Goal: Complete application form: Complete application form

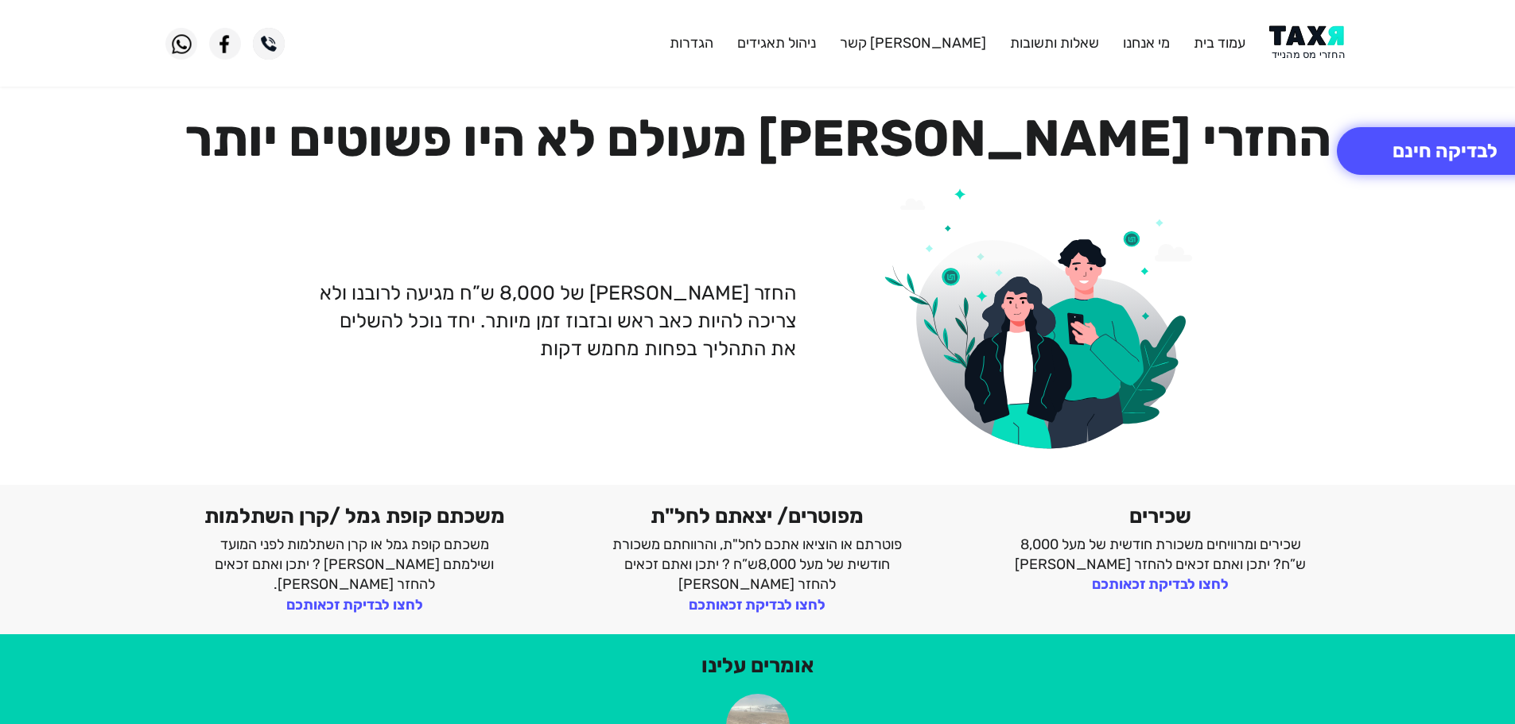
click at [1335, 37] on img at bounding box center [1309, 43] width 80 height 36
click at [1425, 145] on button "לבדיקה חינם" at bounding box center [1444, 151] width 216 height 48
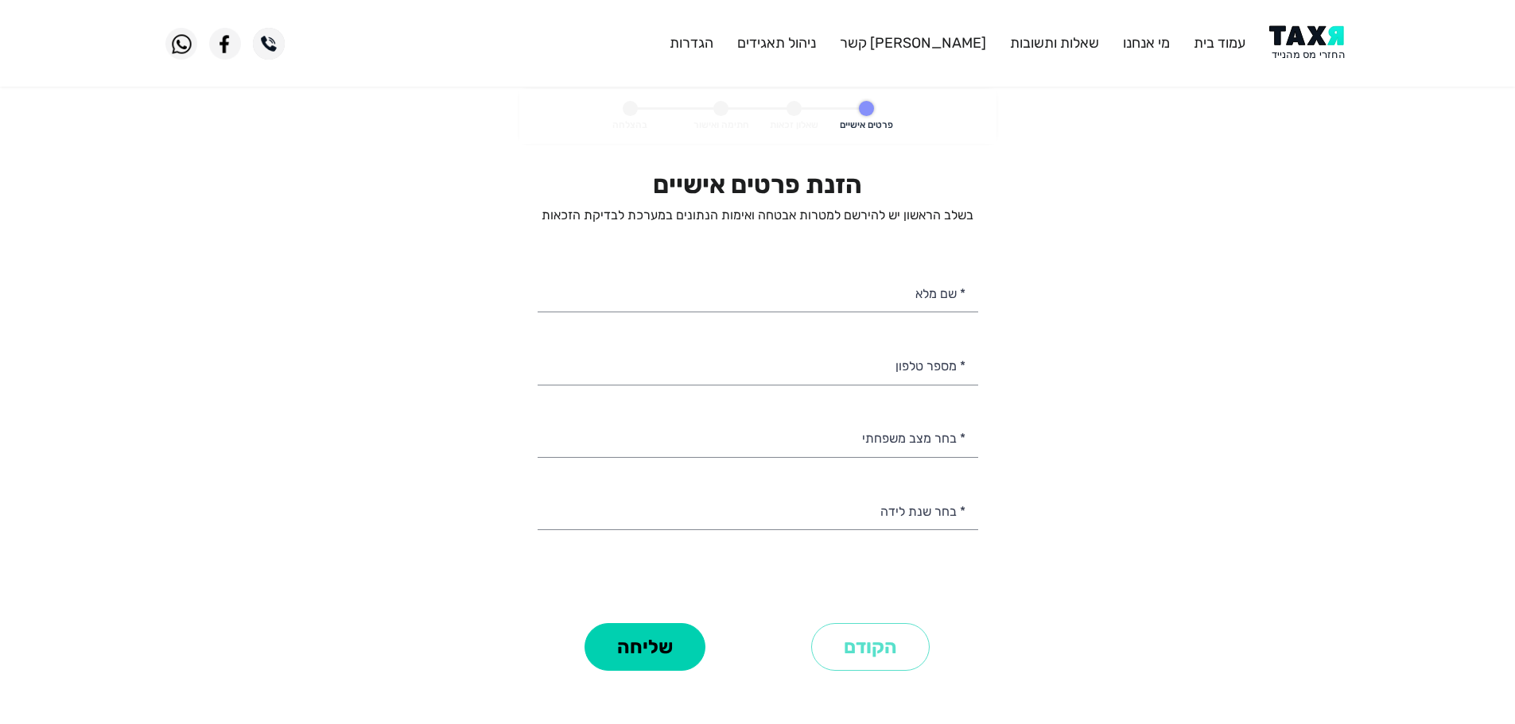
select select
click at [946, 375] on input "* מספר טלפון" at bounding box center [757, 364] width 440 height 41
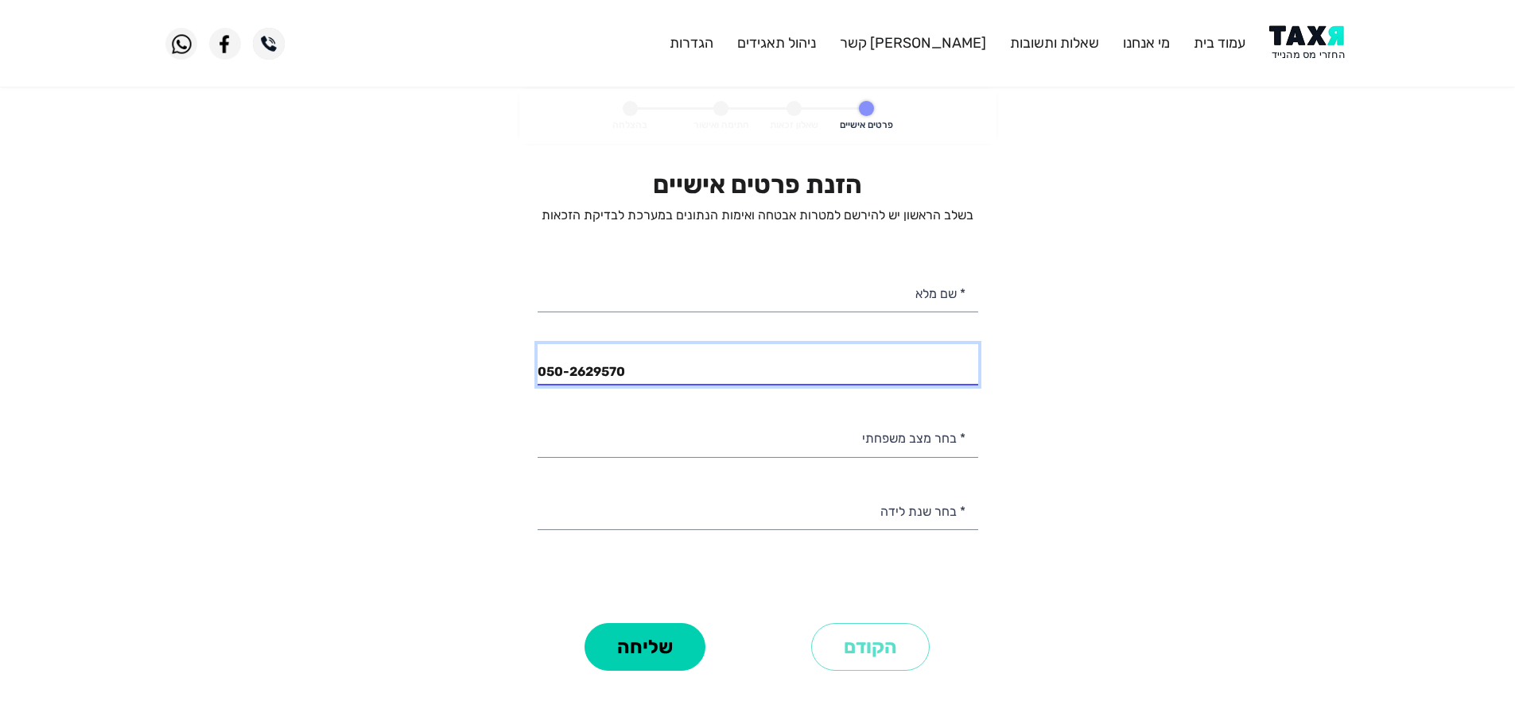
type input "050-2629570"
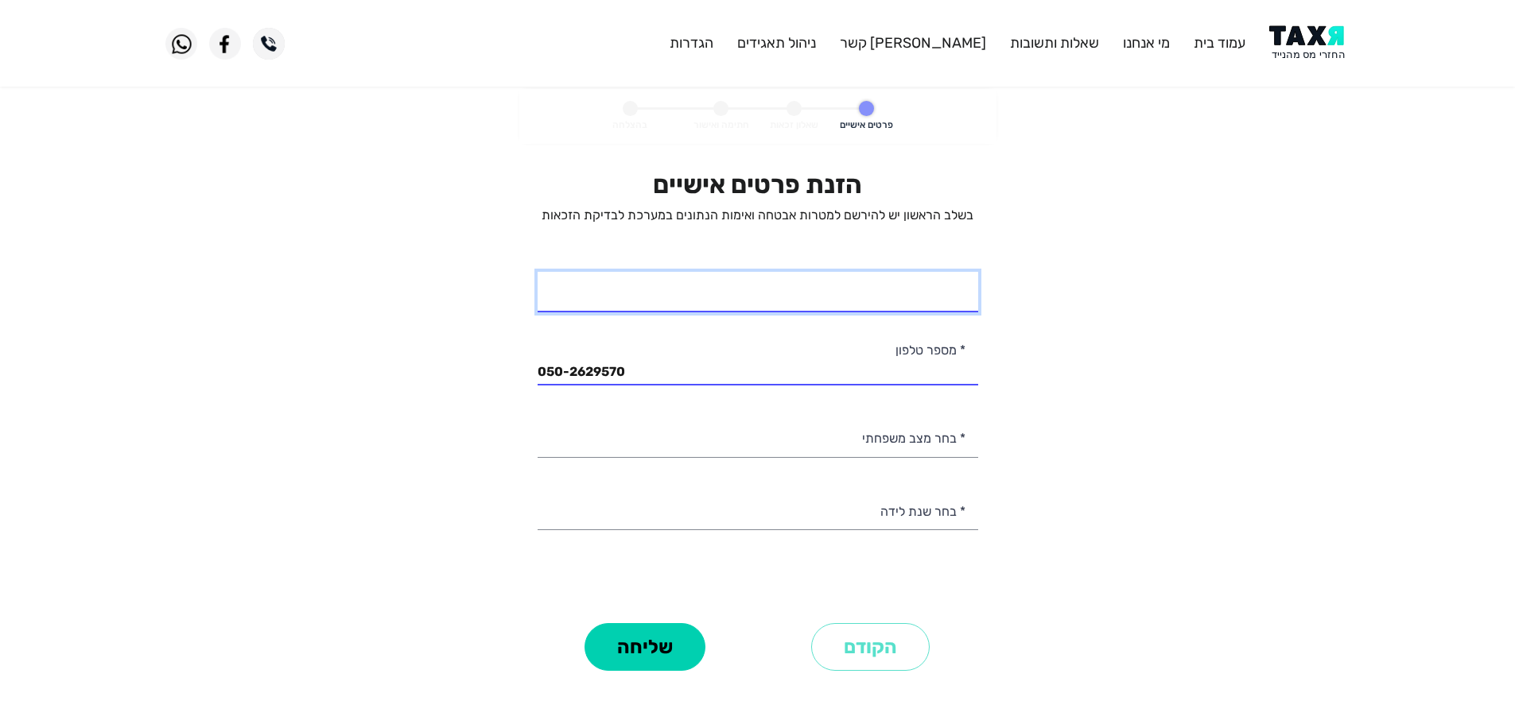
click at [867, 303] on input "* שם מלא" at bounding box center [757, 292] width 440 height 41
type input "מירב דבש"
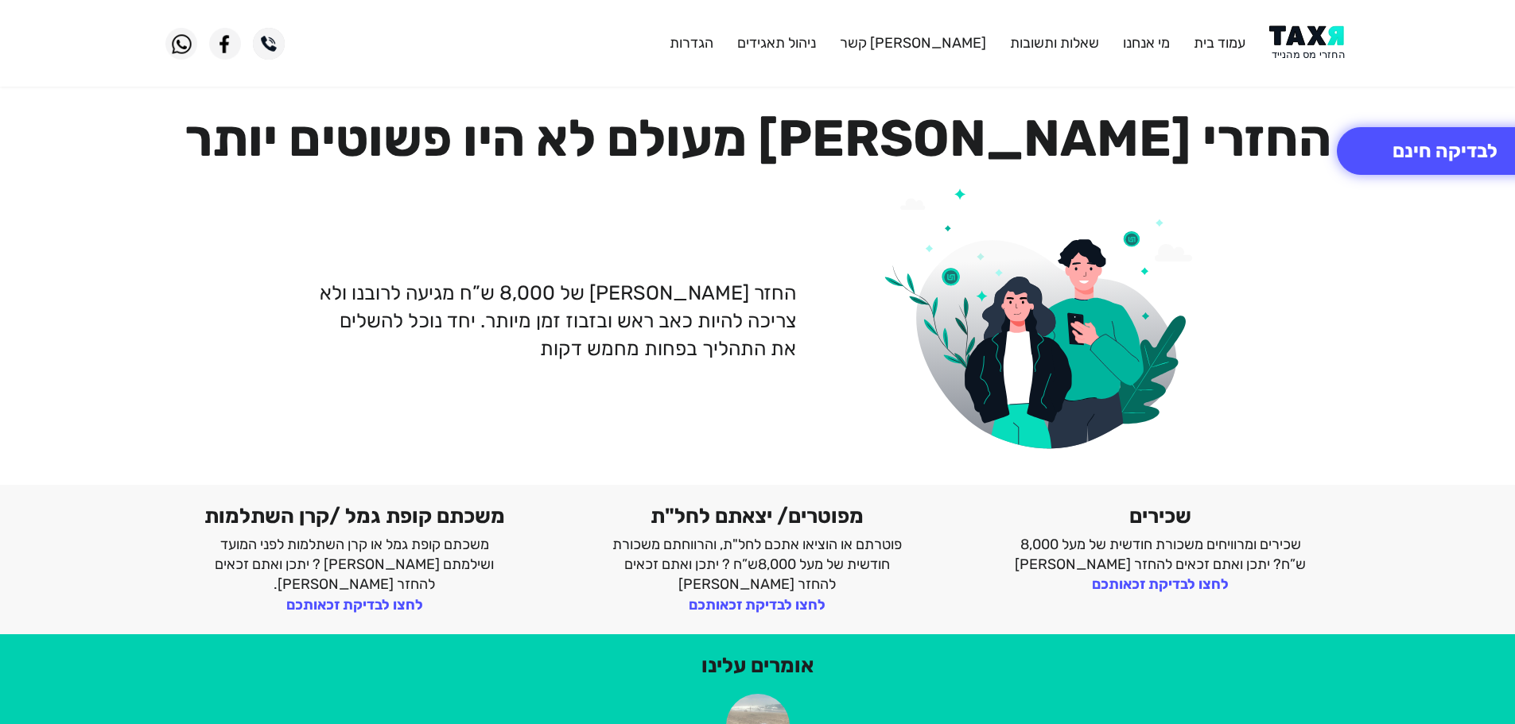
click at [895, 443] on img at bounding box center [1040, 336] width 318 height 321
